Goal: Information Seeking & Learning: Check status

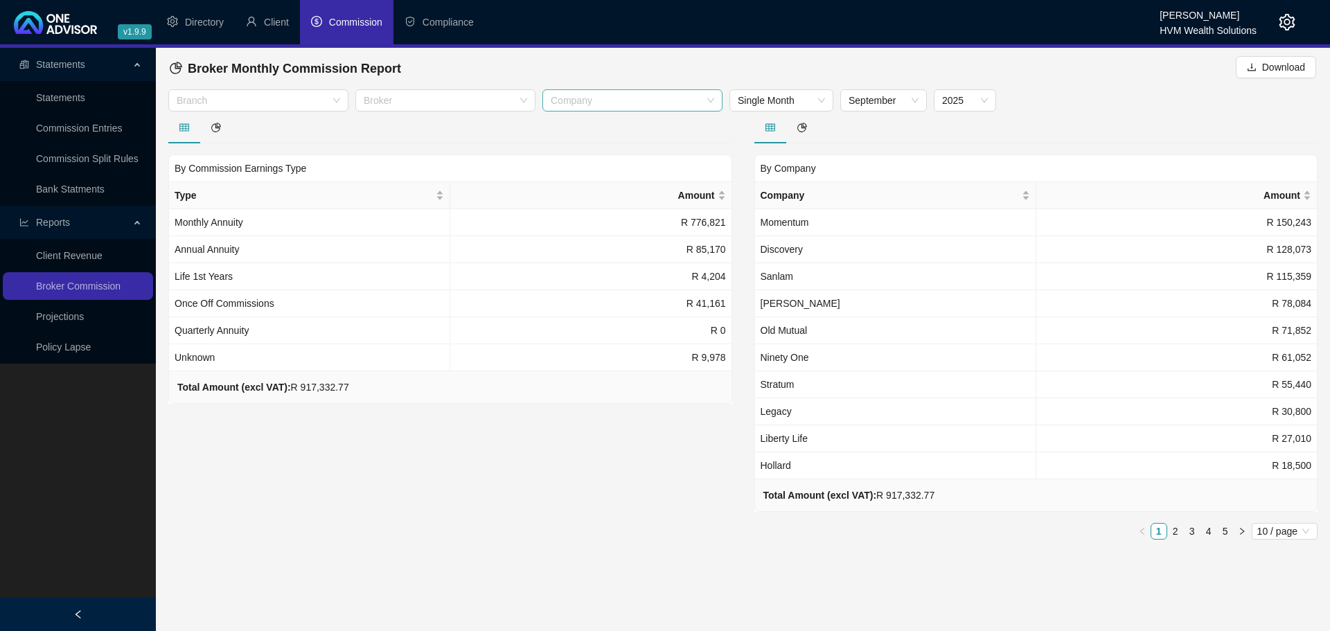
click at [598, 107] on div "Company" at bounding box center [632, 100] width 180 height 22
click at [417, 100] on div at bounding box center [438, 101] width 160 height 10
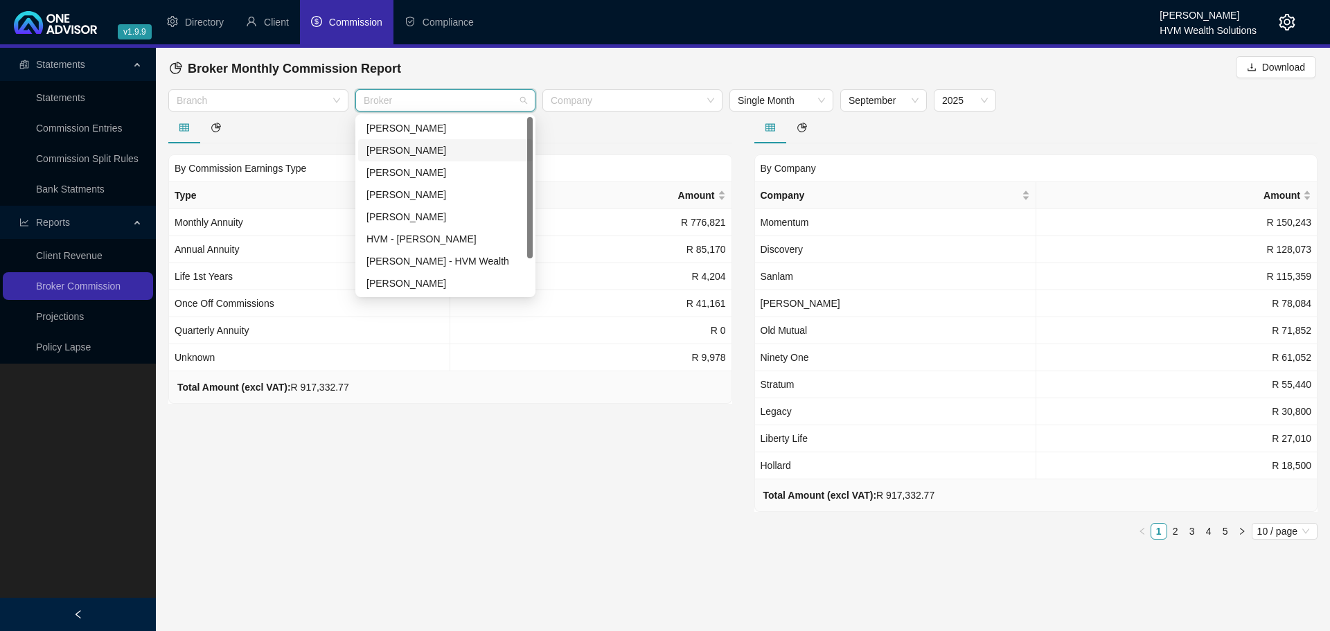
scroll to position [44, 0]
click at [418, 245] on div "[PERSON_NAME]" at bounding box center [445, 238] width 158 height 15
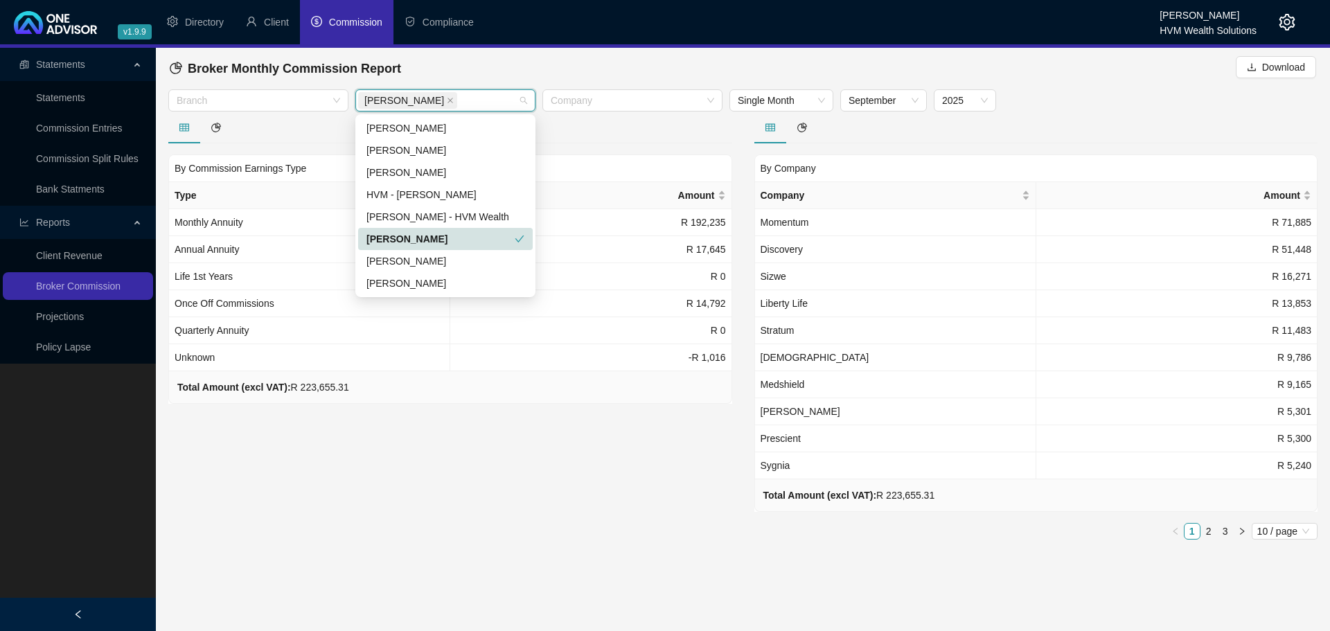
click at [573, 540] on div "By Commission Earnings Type Type Amount Monthly Annuity R 192,235 Annual Annuit…" at bounding box center [450, 330] width 586 height 439
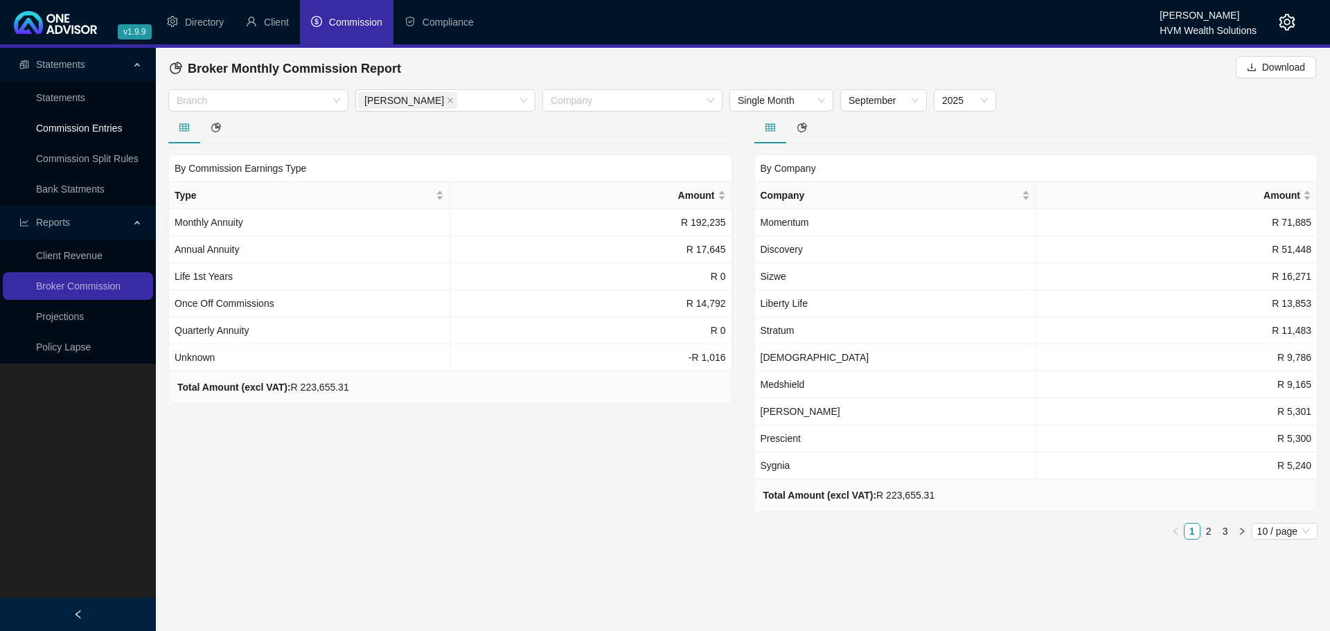
click at [60, 126] on link "Commission Entries" at bounding box center [79, 128] width 86 height 11
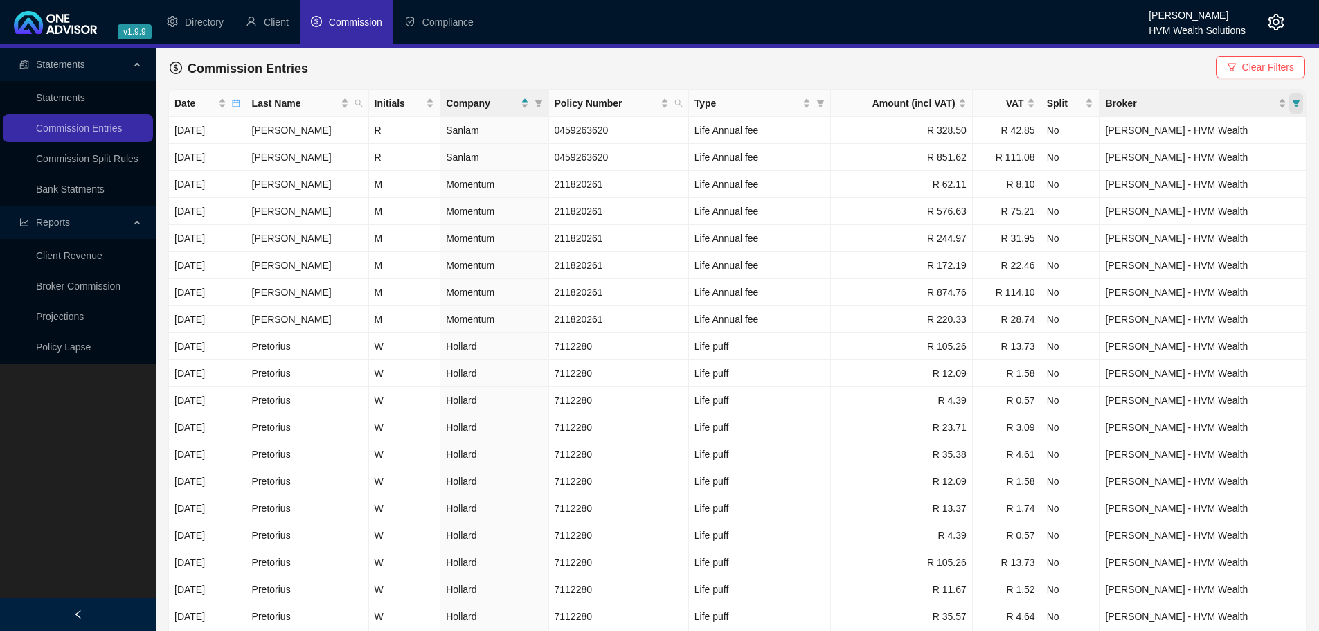
click at [1291, 101] on span "Broker" at bounding box center [1296, 103] width 14 height 21
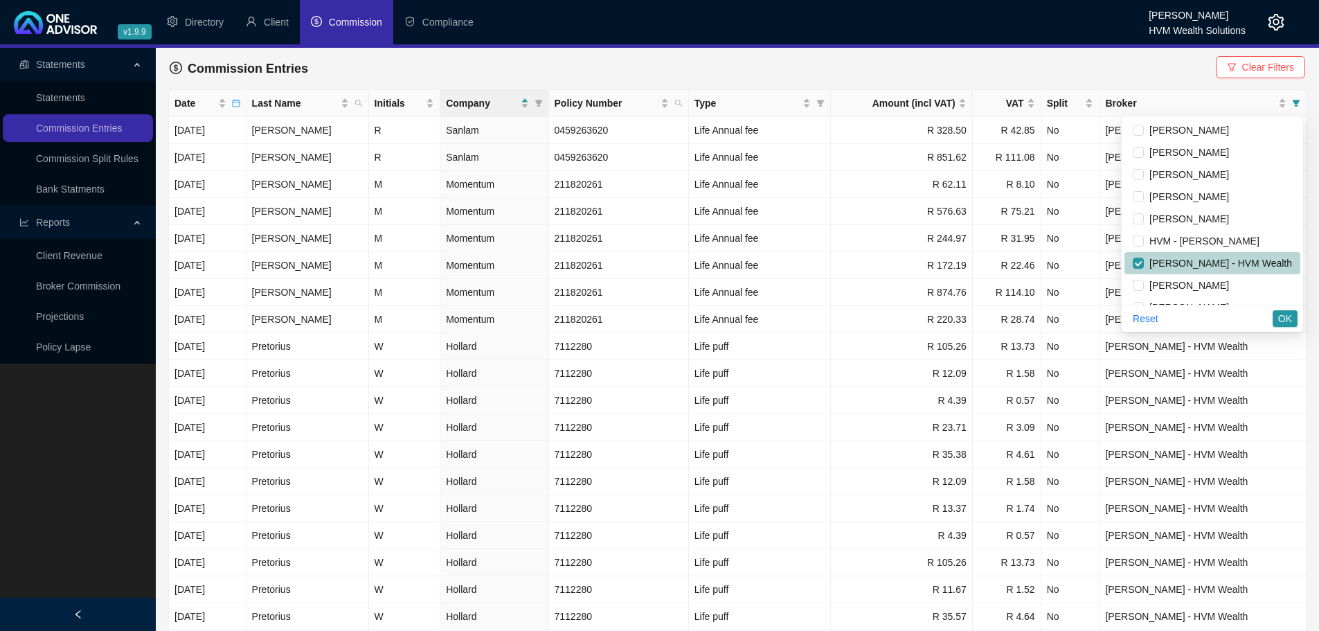
click at [1125, 262] on li "[PERSON_NAME] - HVM Wealth" at bounding box center [1213, 263] width 176 height 22
checkbox input "false"
click at [1133, 289] on input "checkbox" at bounding box center [1138, 285] width 11 height 11
checkbox input "true"
click at [1280, 315] on span "OK" at bounding box center [1285, 318] width 14 height 15
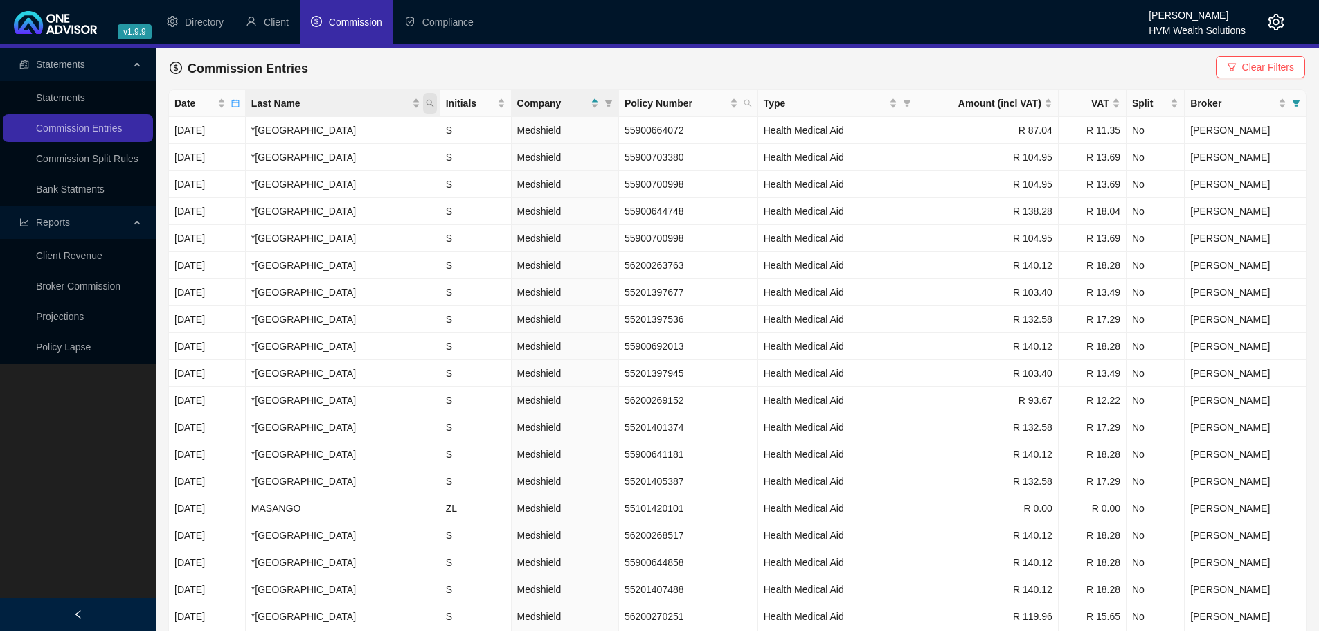
click at [434, 102] on icon "search" at bounding box center [430, 103] width 8 height 8
type input "spectrum"
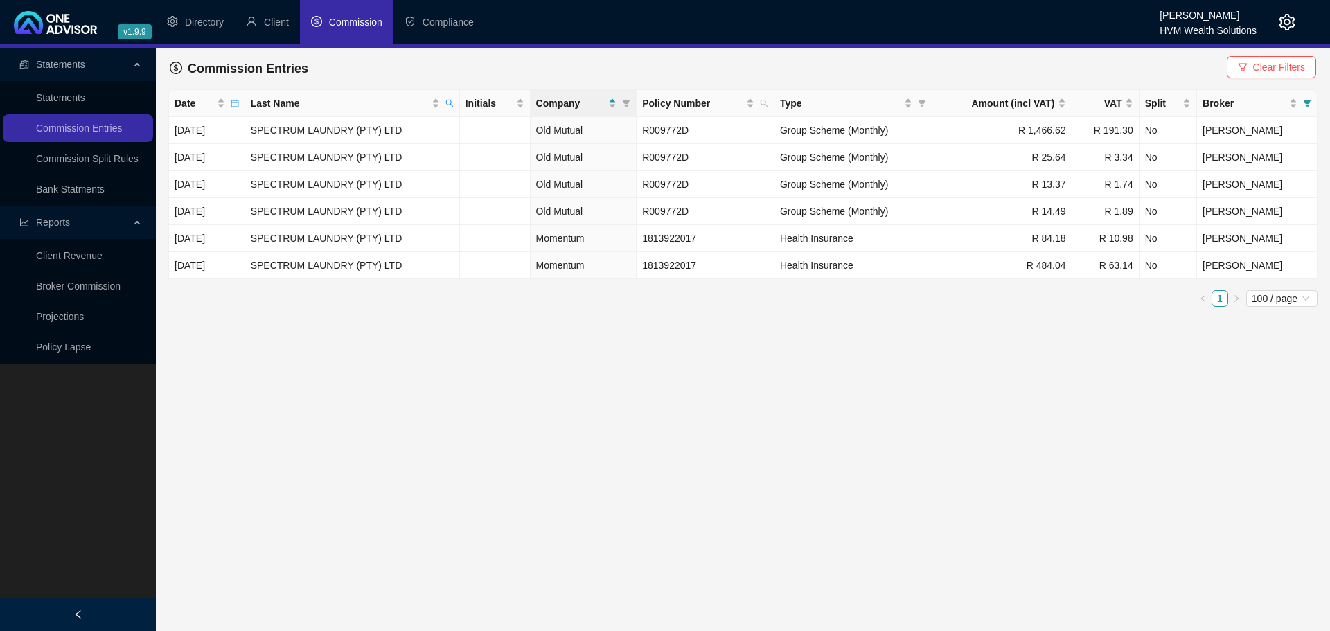
click at [873, 388] on main "Statements Statements Commission Entries Commission Split Rules Bank Statments …" at bounding box center [665, 339] width 1330 height 583
click at [239, 101] on icon "calendar" at bounding box center [235, 103] width 8 height 8
click at [85, 131] on input "2025-09" at bounding box center [107, 132] width 68 height 15
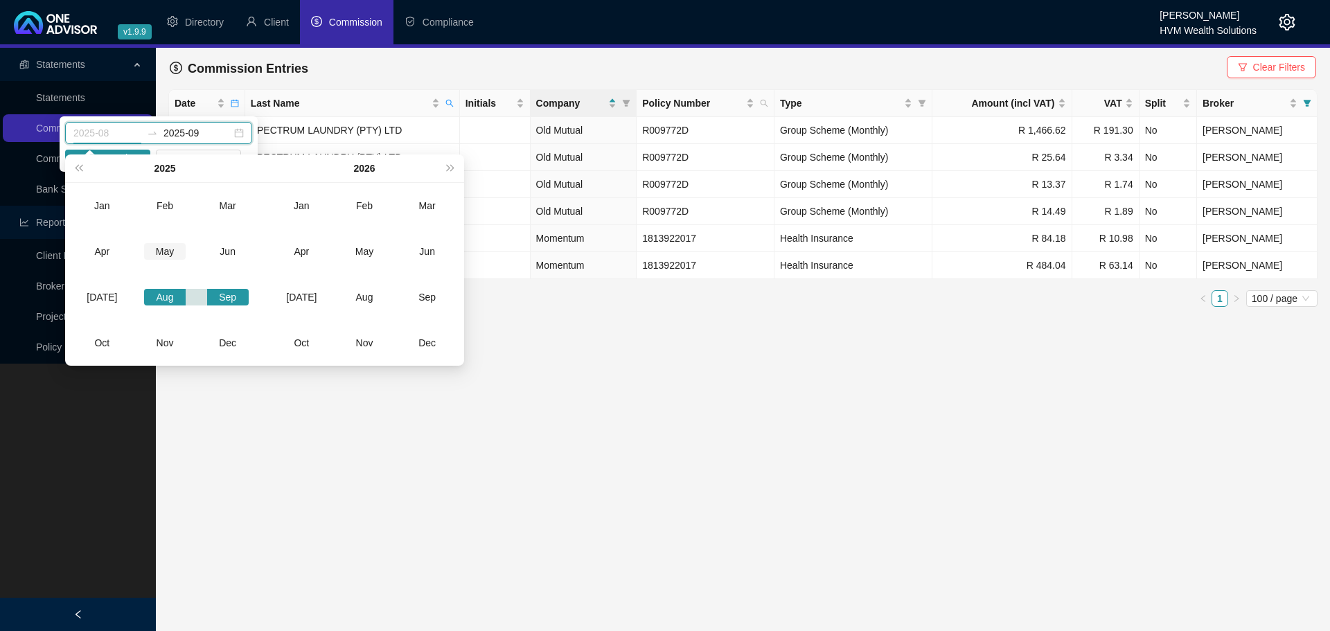
type input "2025-05"
click at [166, 250] on div "May" at bounding box center [165, 251] width 42 height 17
type input "2025-09"
click at [231, 301] on div "Sep" at bounding box center [228, 297] width 42 height 17
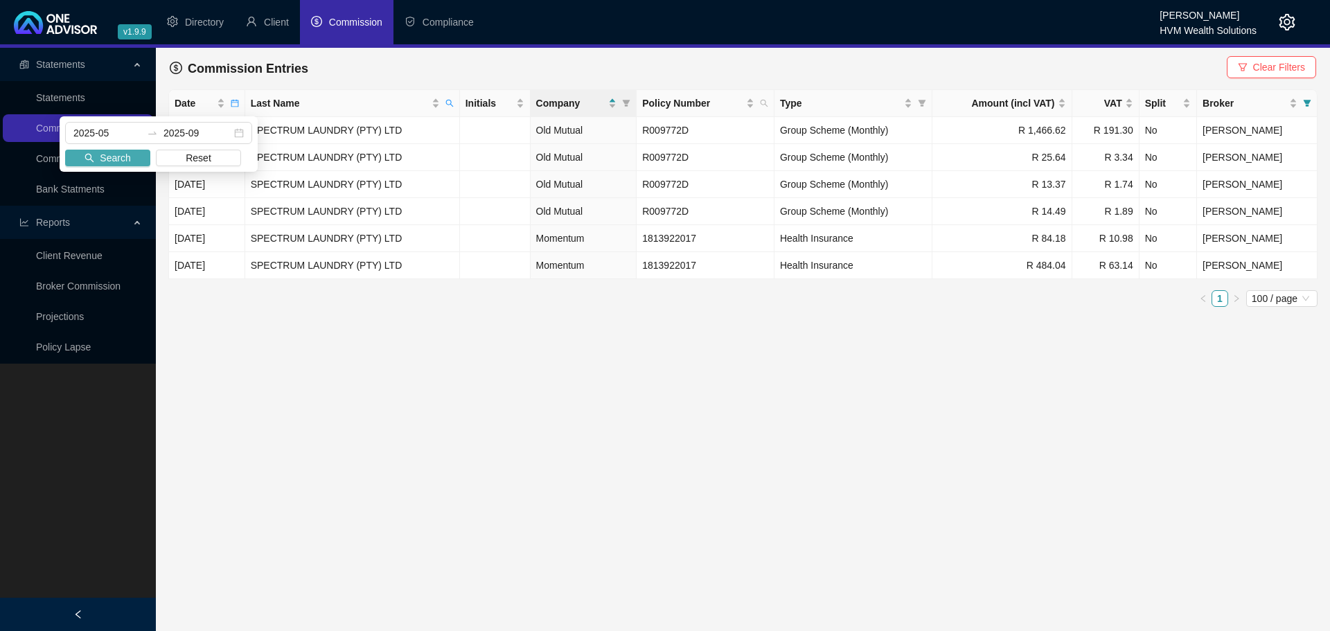
click at [111, 160] on span "Search" at bounding box center [115, 157] width 30 height 15
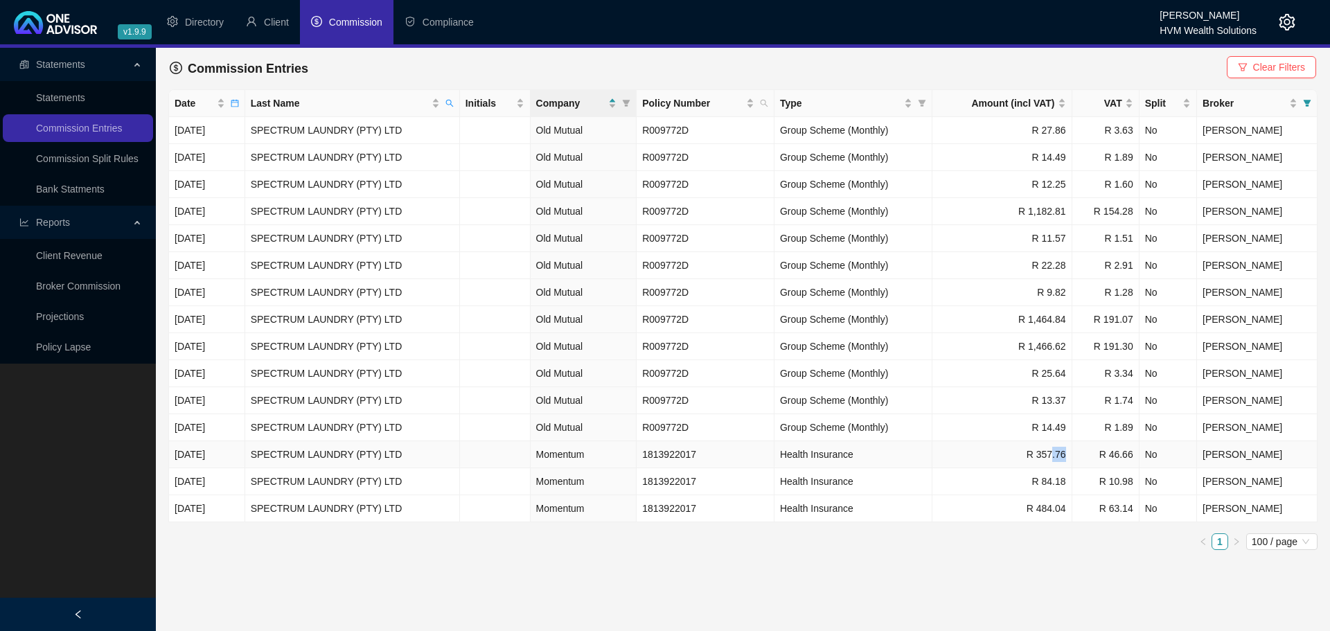
drag, startPoint x: 1074, startPoint y: 455, endPoint x: 1092, endPoint y: 455, distance: 18.0
click at [1071, 455] on td "R 357.76" at bounding box center [1001, 454] width 139 height 27
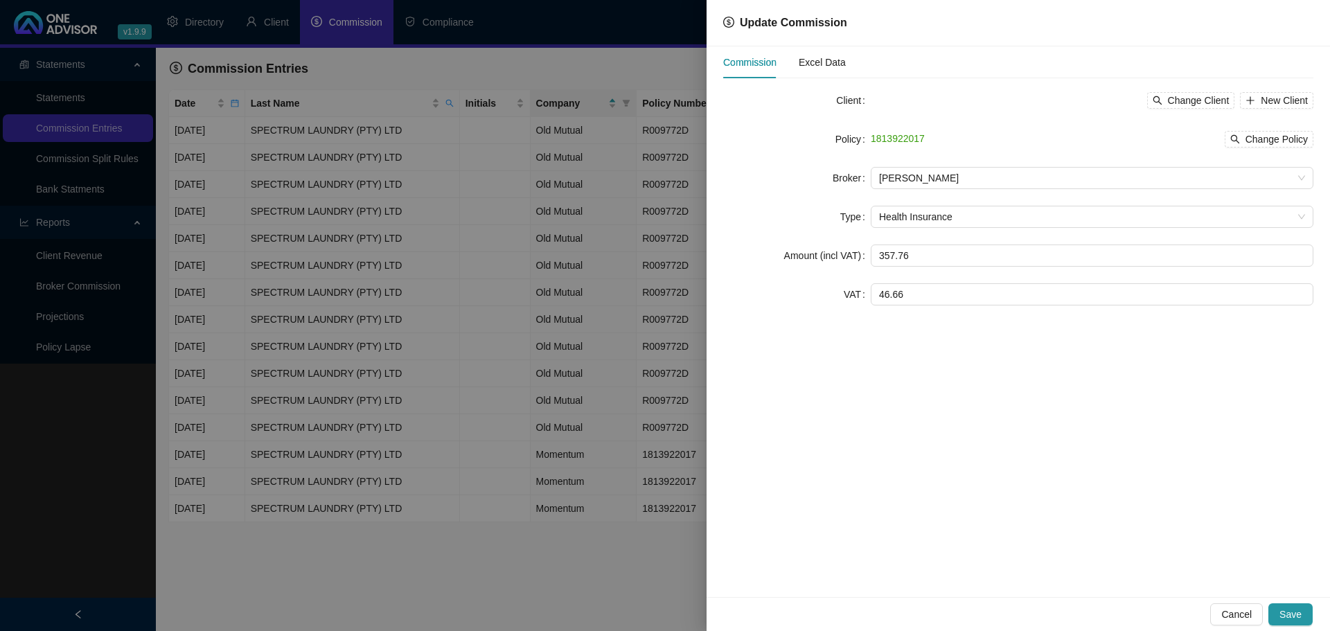
click at [647, 554] on div at bounding box center [665, 315] width 1330 height 631
